Goal: Entertainment & Leisure: Consume media (video, audio)

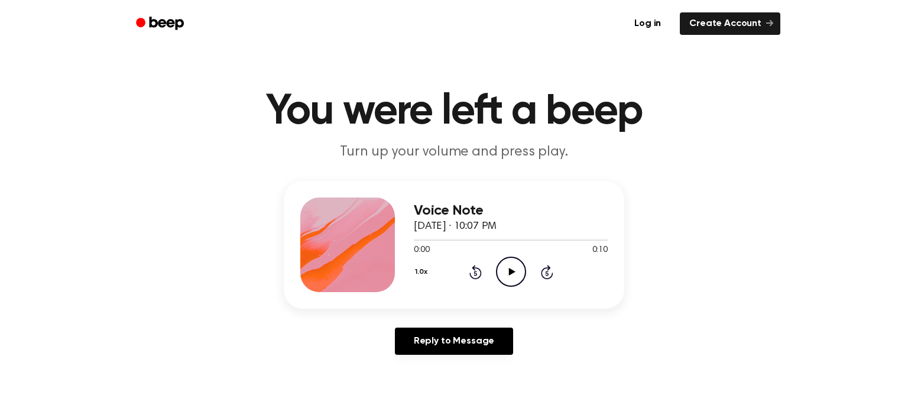
scroll to position [7, 0]
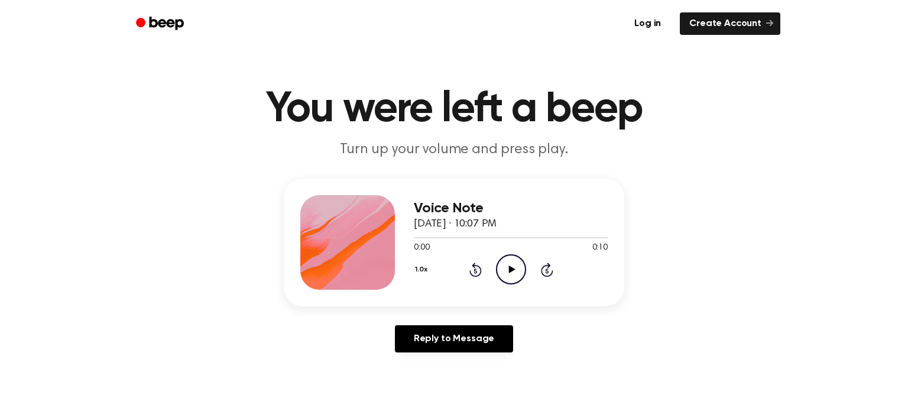
click at [501, 281] on icon "Play Audio" at bounding box center [511, 269] width 30 height 30
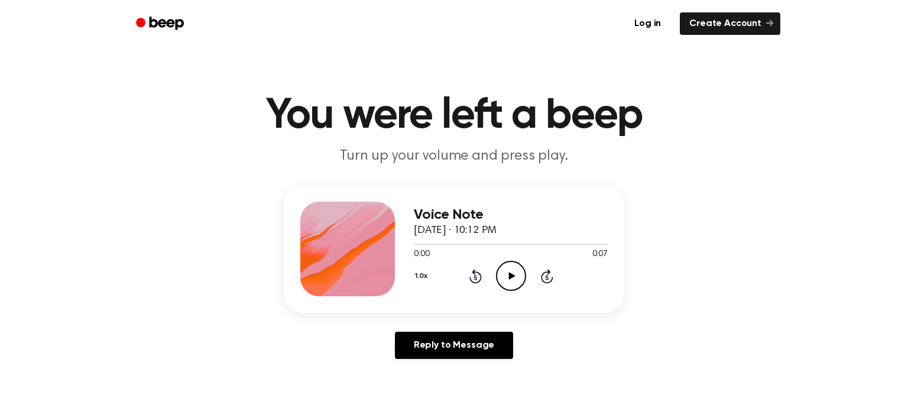
click at [509, 272] on icon "Play Audio" at bounding box center [511, 276] width 30 height 30
click at [520, 273] on icon "Play Audio" at bounding box center [511, 276] width 30 height 30
click at [507, 283] on icon "Play Audio" at bounding box center [511, 276] width 30 height 30
click at [513, 272] on icon "Play Audio" at bounding box center [511, 276] width 30 height 30
click at [517, 281] on icon "Play Audio" at bounding box center [511, 276] width 30 height 30
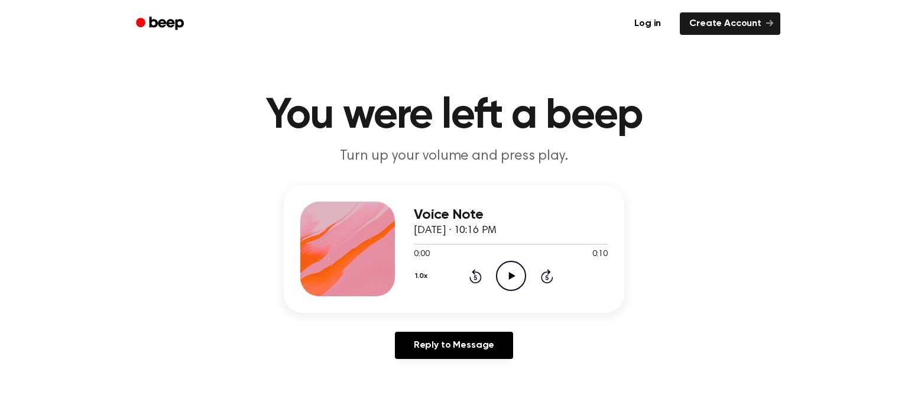
click at [514, 280] on icon "Play Audio" at bounding box center [511, 276] width 30 height 30
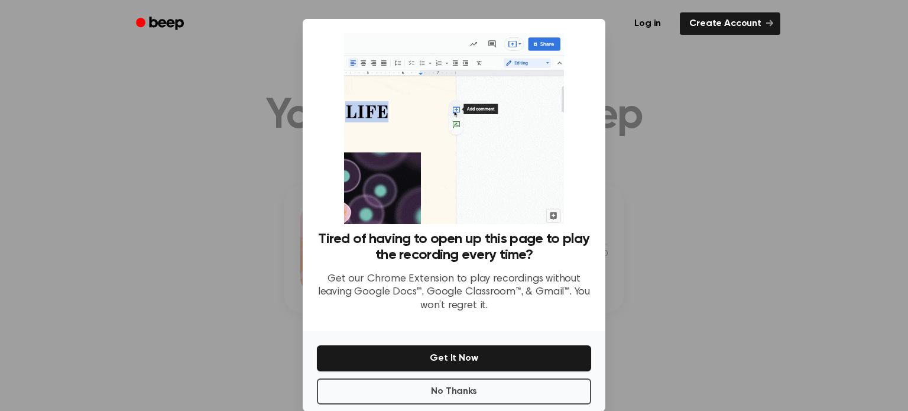
click at [707, 290] on div at bounding box center [454, 205] width 908 height 411
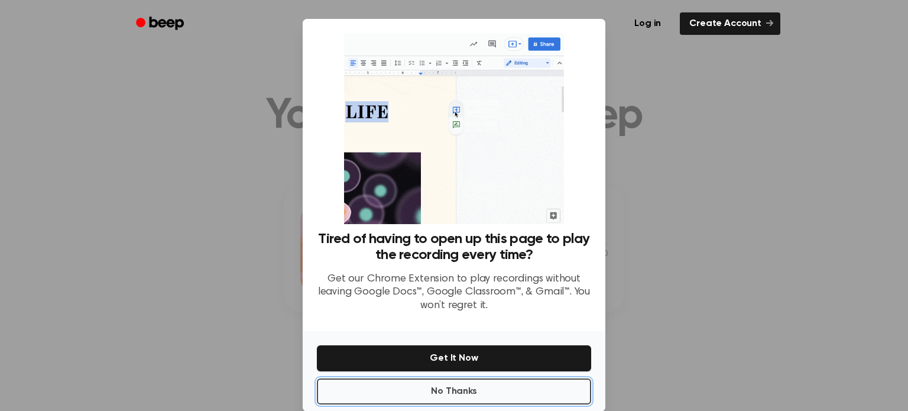
drag, startPoint x: 512, startPoint y: 398, endPoint x: 501, endPoint y: 393, distance: 11.9
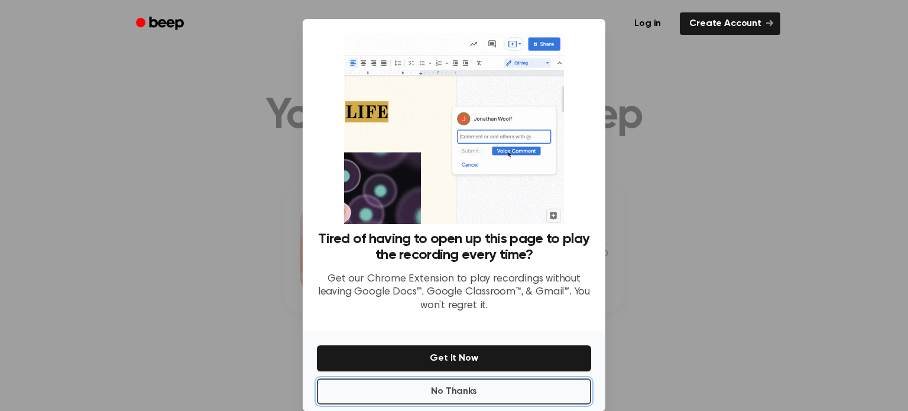
click at [509, 397] on button "No Thanks" at bounding box center [454, 391] width 274 height 26
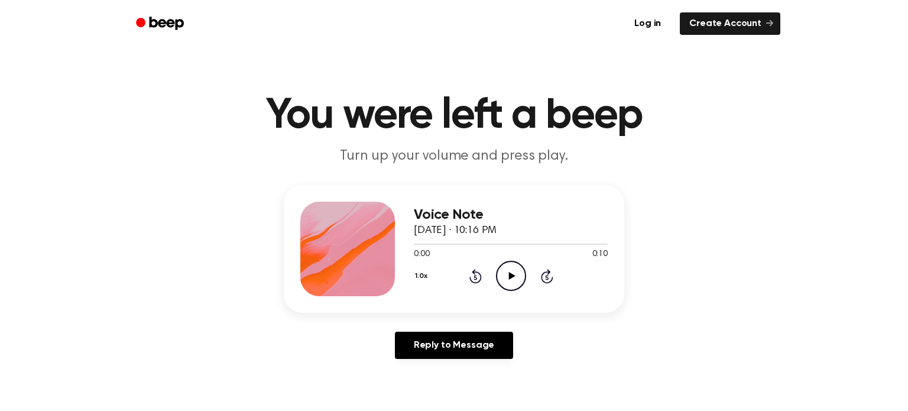
click at [500, 265] on icon "Play Audio" at bounding box center [511, 276] width 30 height 30
click at [503, 262] on circle at bounding box center [511, 275] width 29 height 29
click at [518, 265] on icon "Play Audio" at bounding box center [511, 276] width 30 height 30
